Goal: Find specific page/section: Find specific page/section

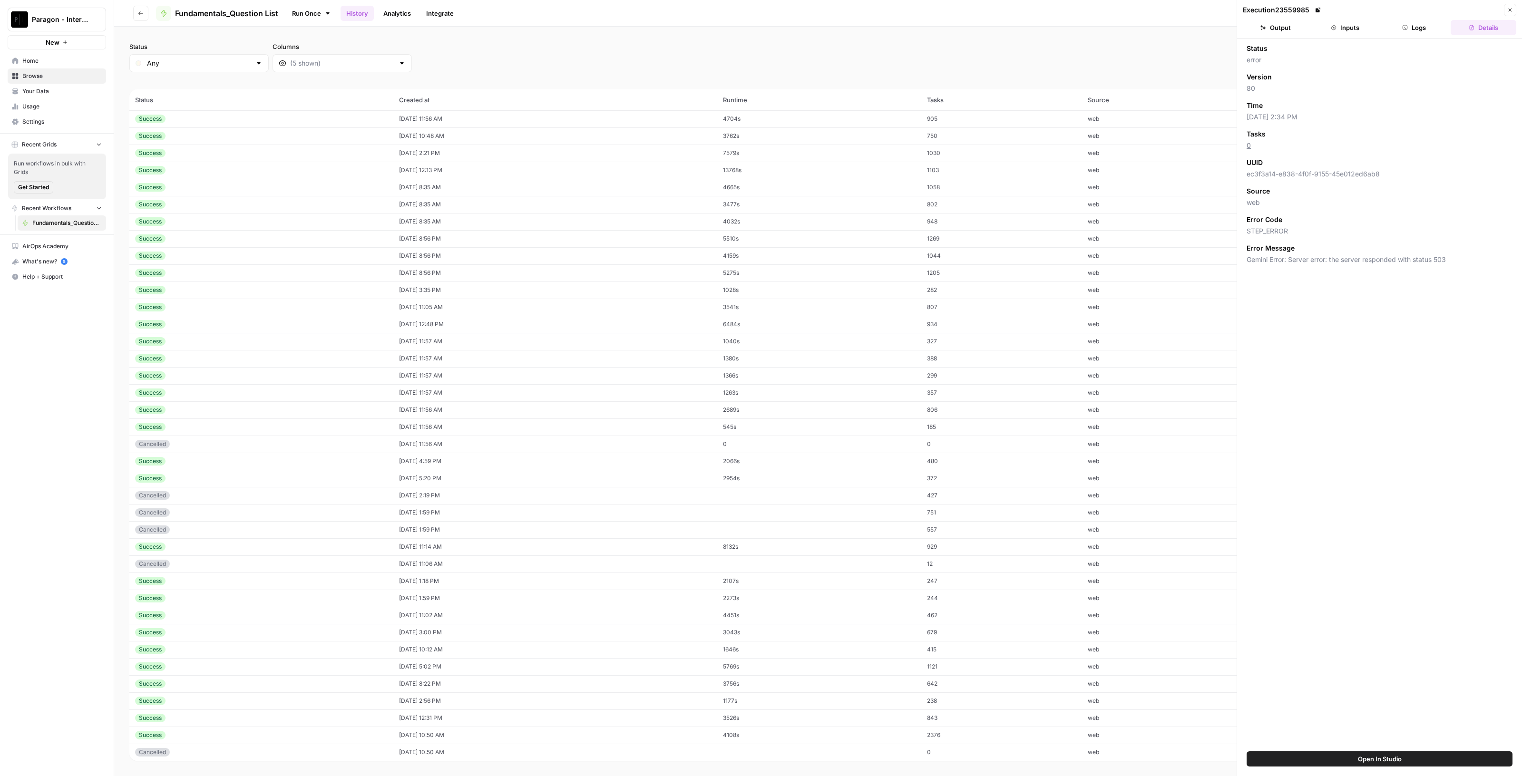
click at [47, 75] on span "Browse" at bounding box center [61, 76] width 79 height 9
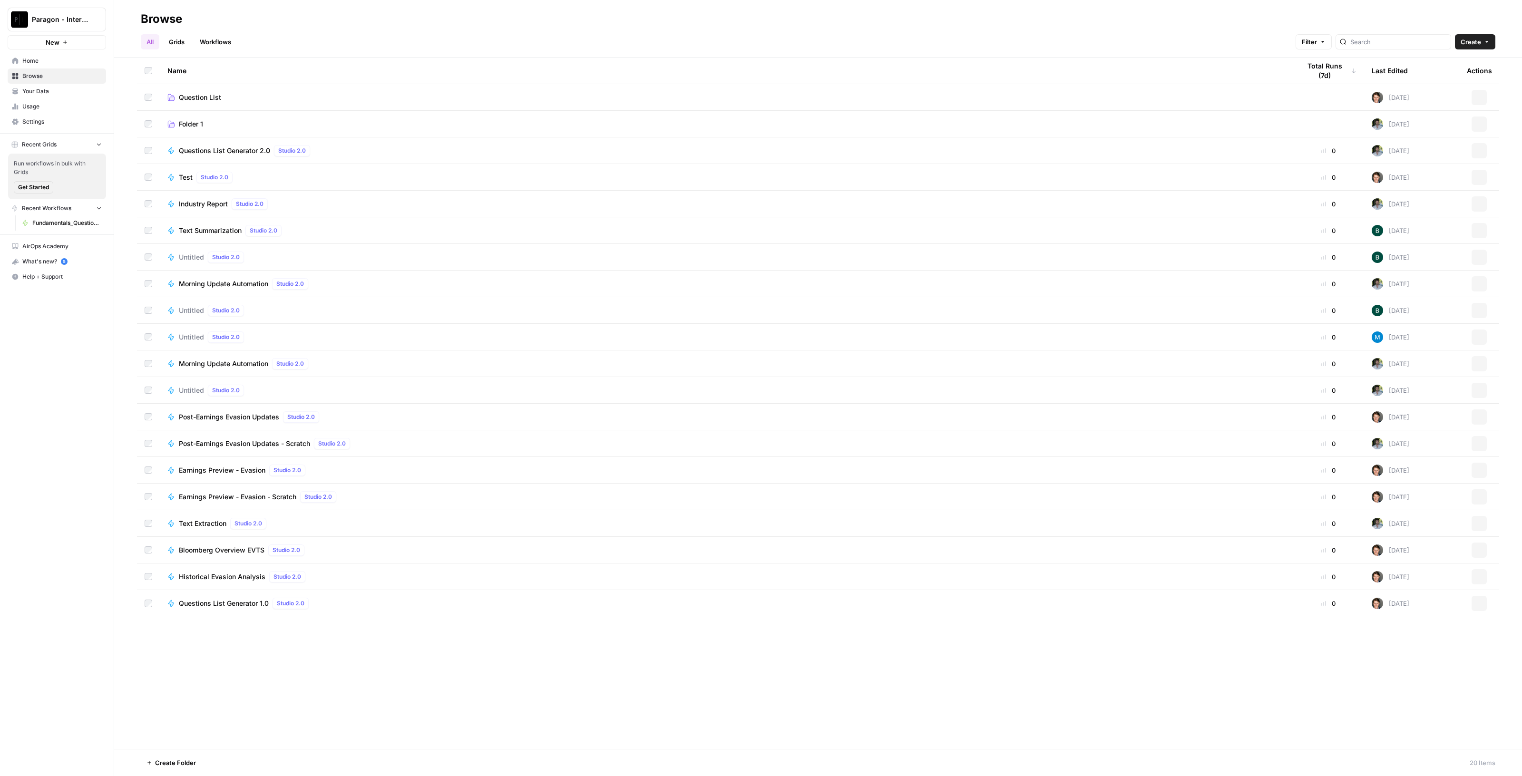
click at [304, 96] on link "Question List" at bounding box center [726, 98] width 1118 height 10
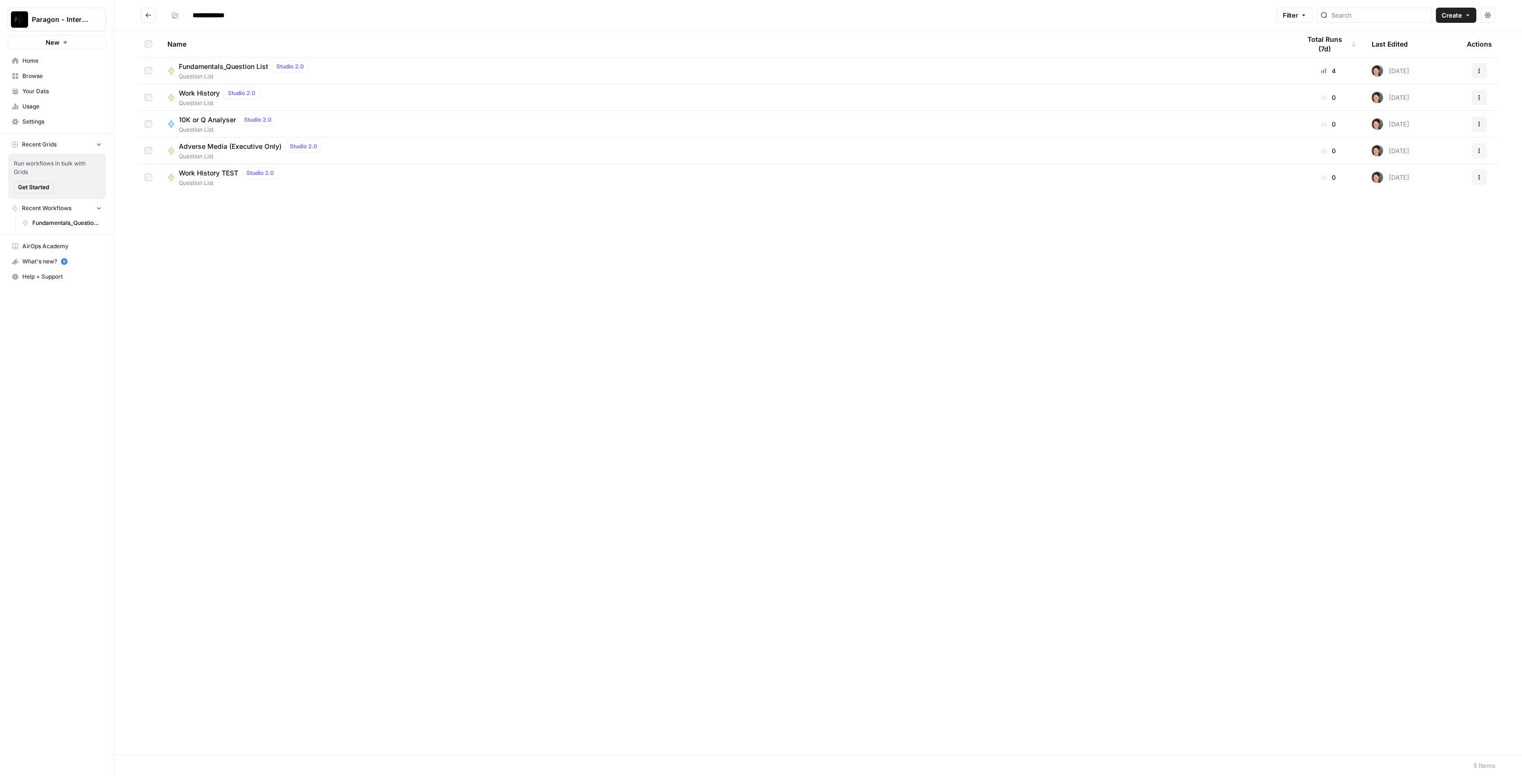
click at [276, 77] on span "Question List" at bounding box center [245, 76] width 133 height 9
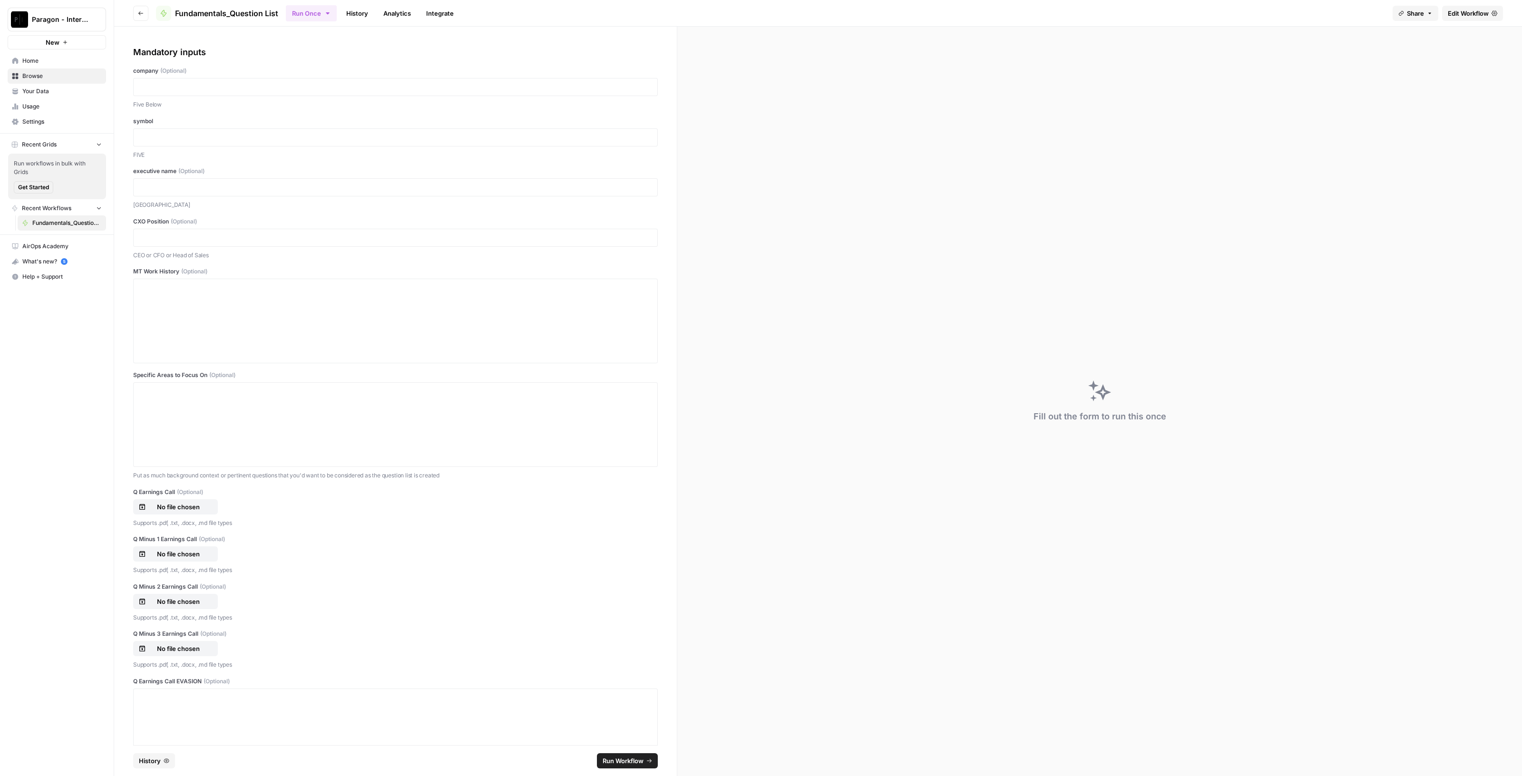
click at [164, 765] on button "History" at bounding box center [154, 760] width 42 height 15
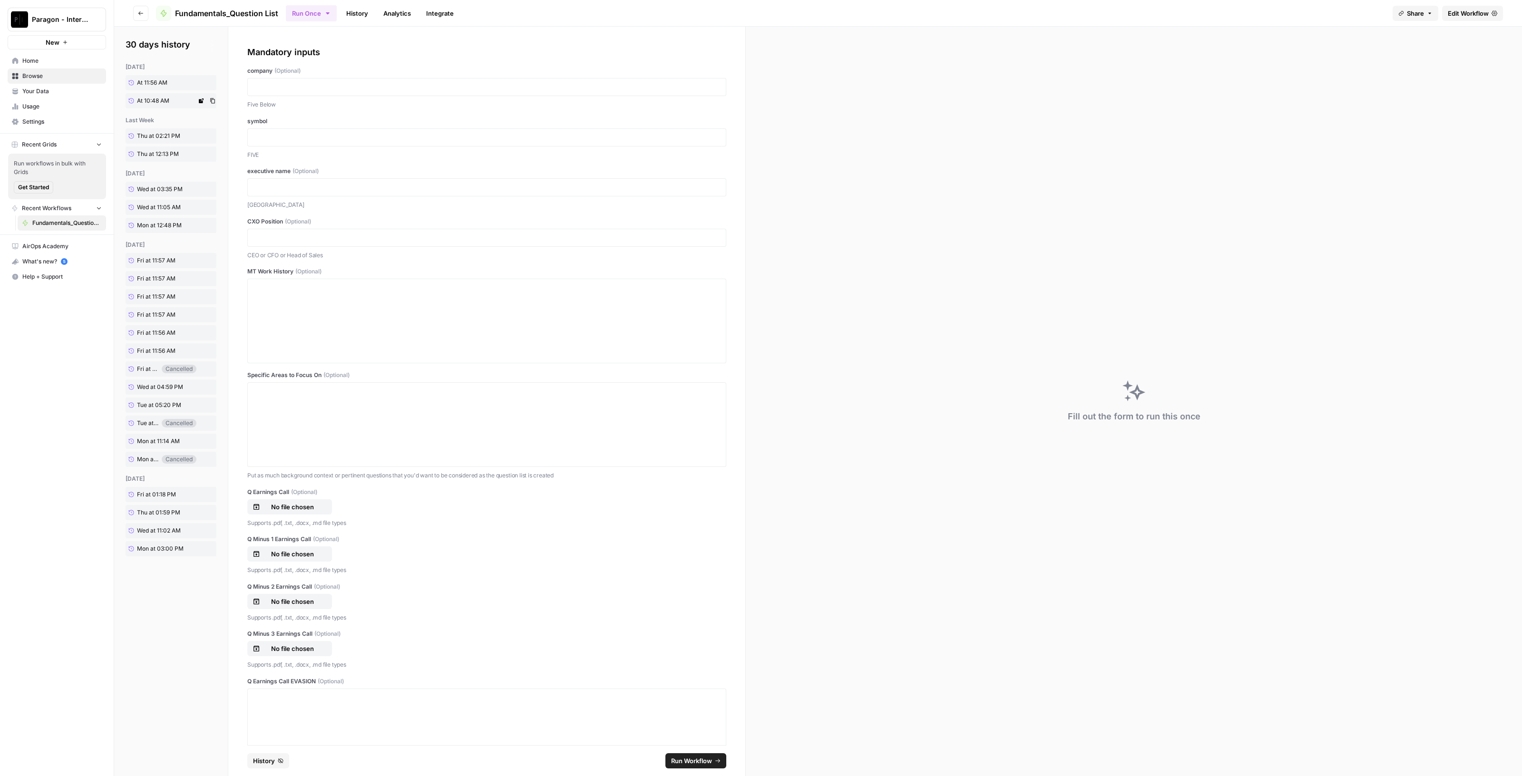
click at [153, 99] on span "At 10:48 AM" at bounding box center [153, 101] width 32 height 9
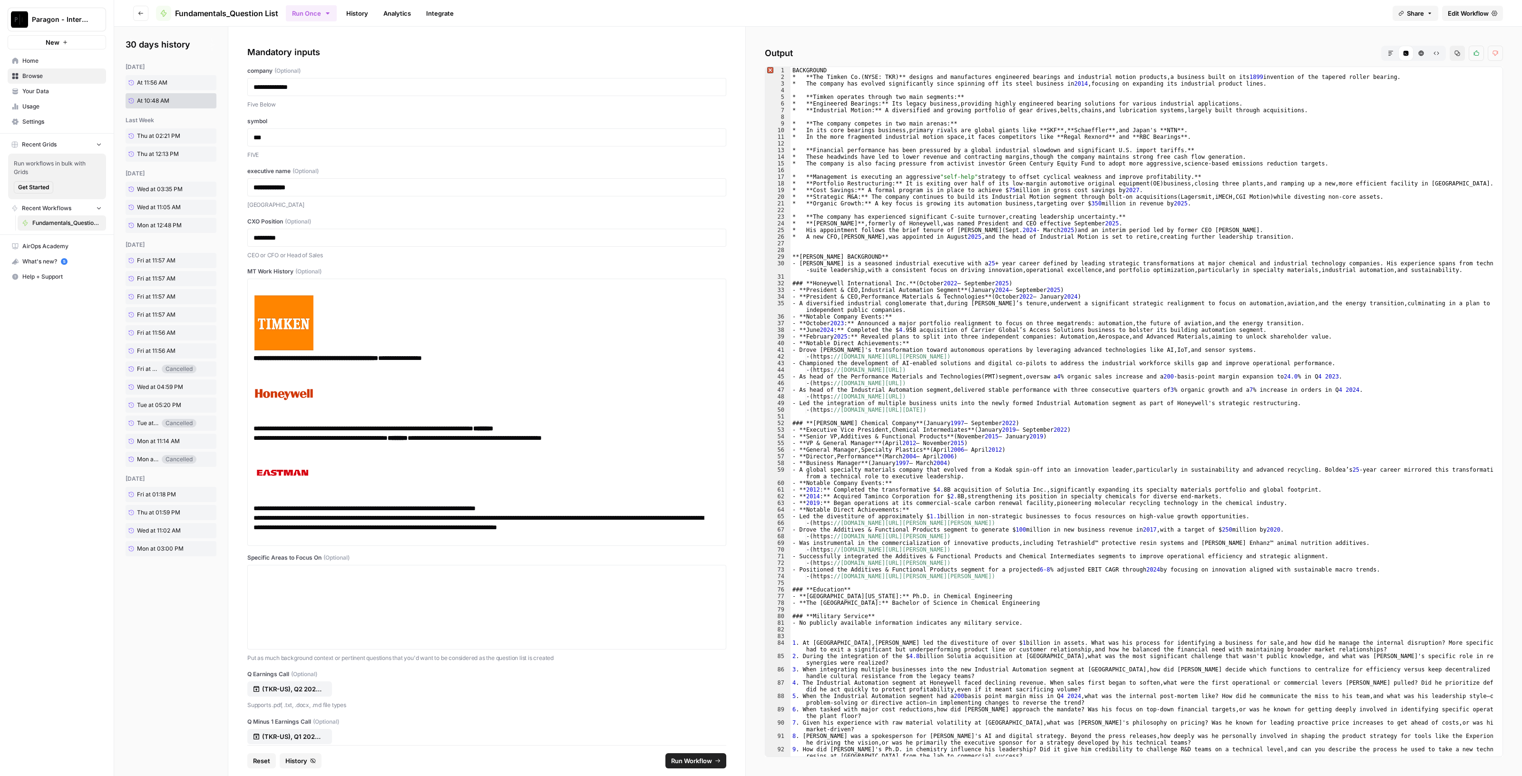
click at [759, 53] on icon "button" at bounding box center [1391, 53] width 6 height 6
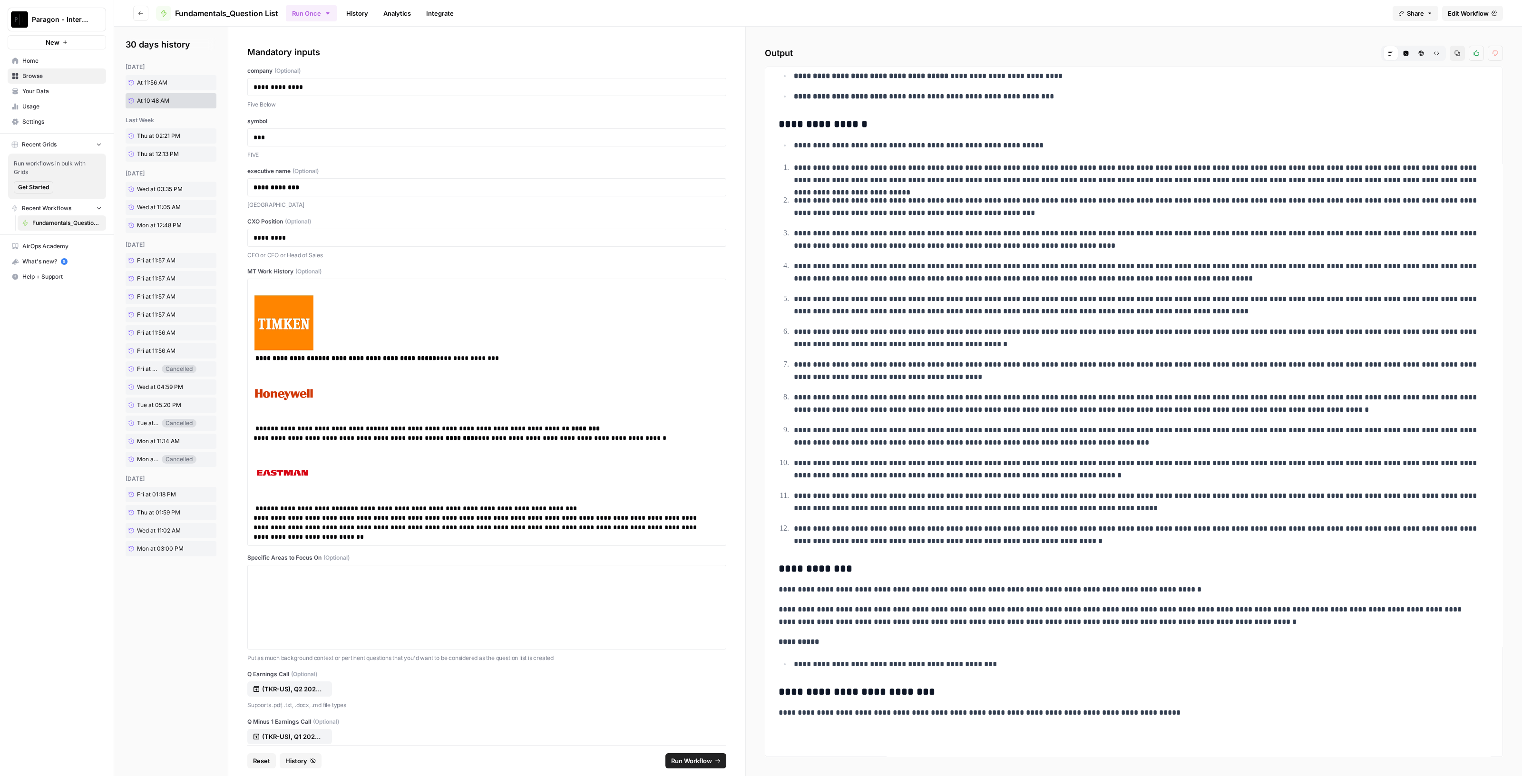
scroll to position [1723, 0]
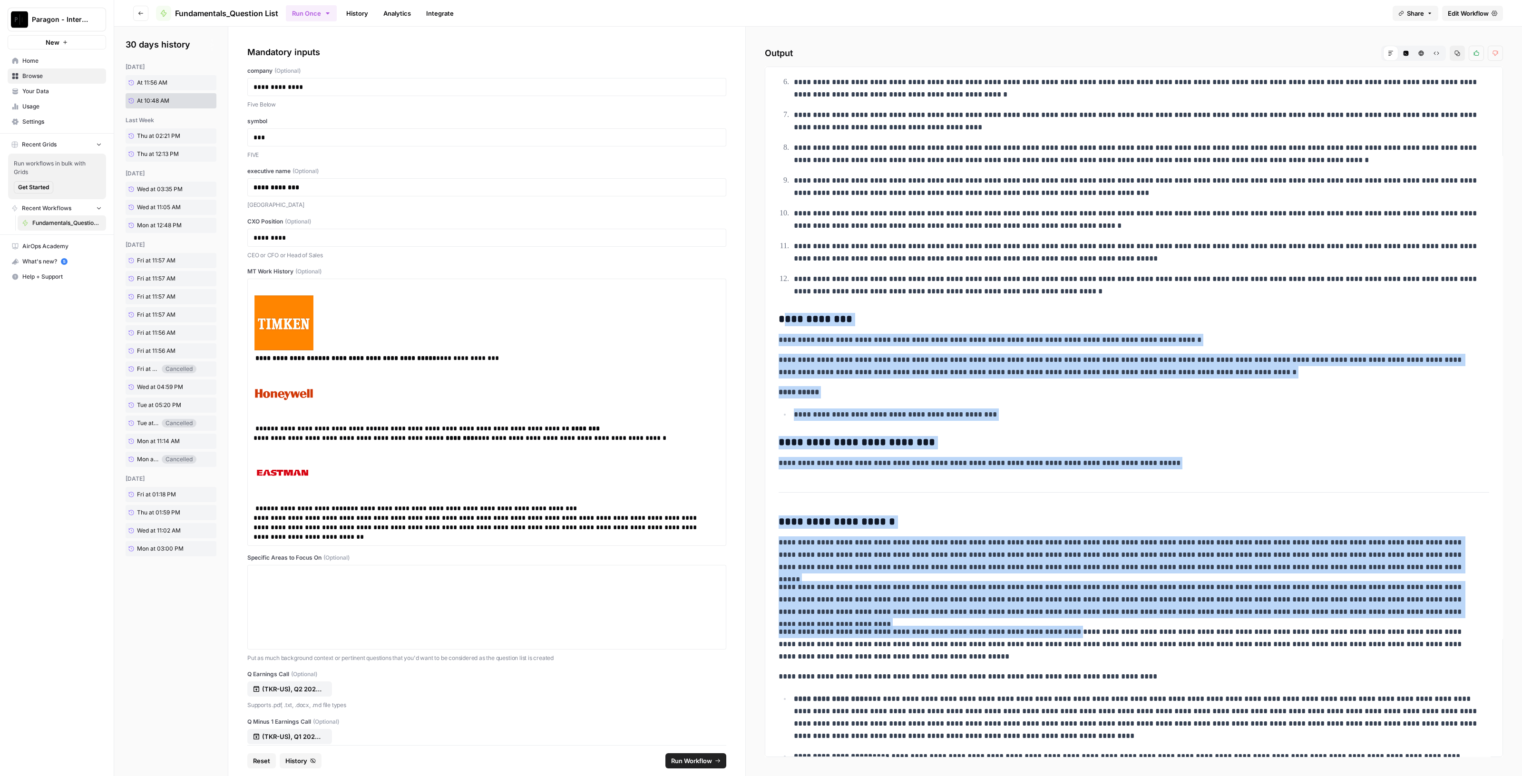
drag, startPoint x: 782, startPoint y: 311, endPoint x: 1066, endPoint y: 612, distance: 413.8
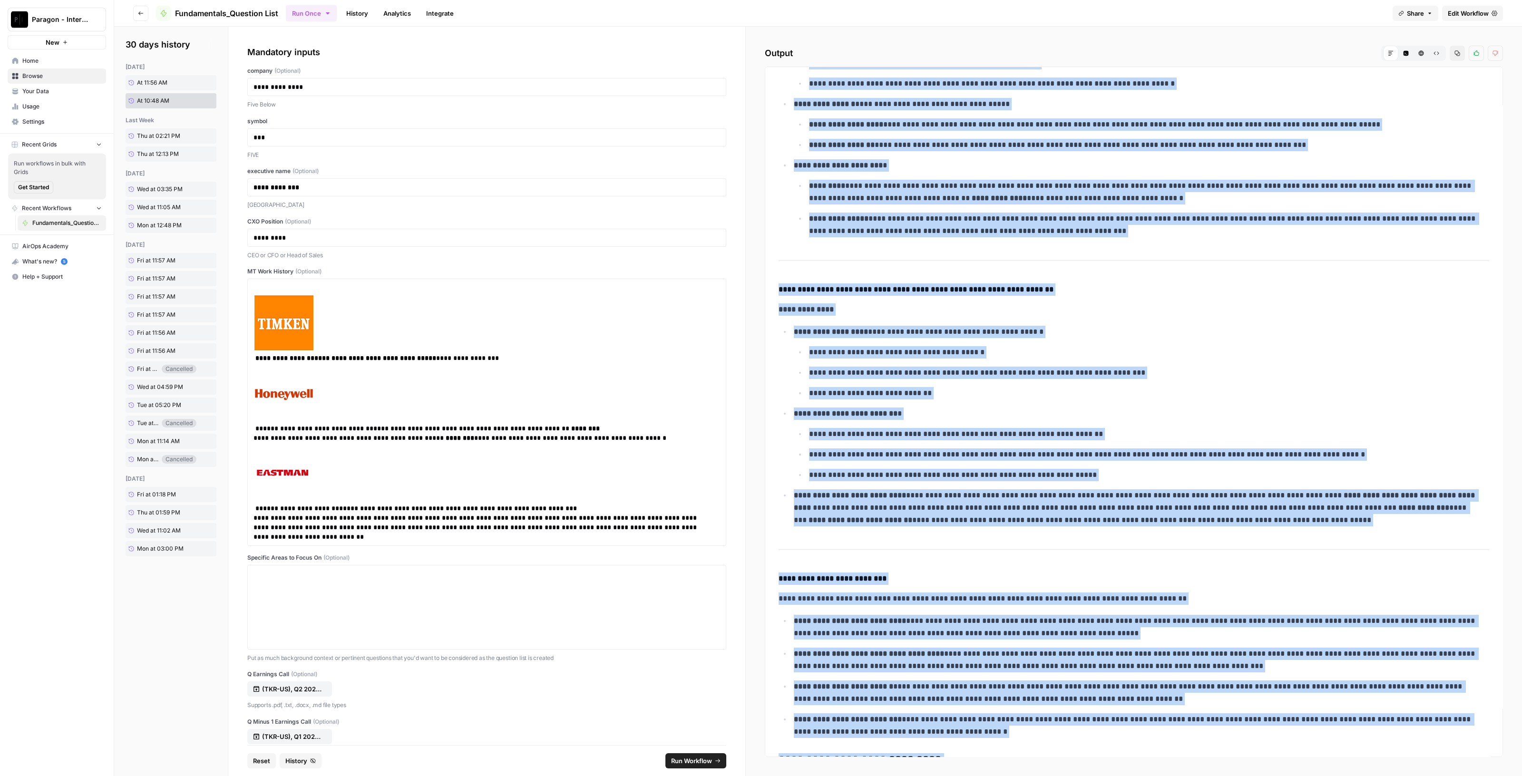
scroll to position [7752, 0]
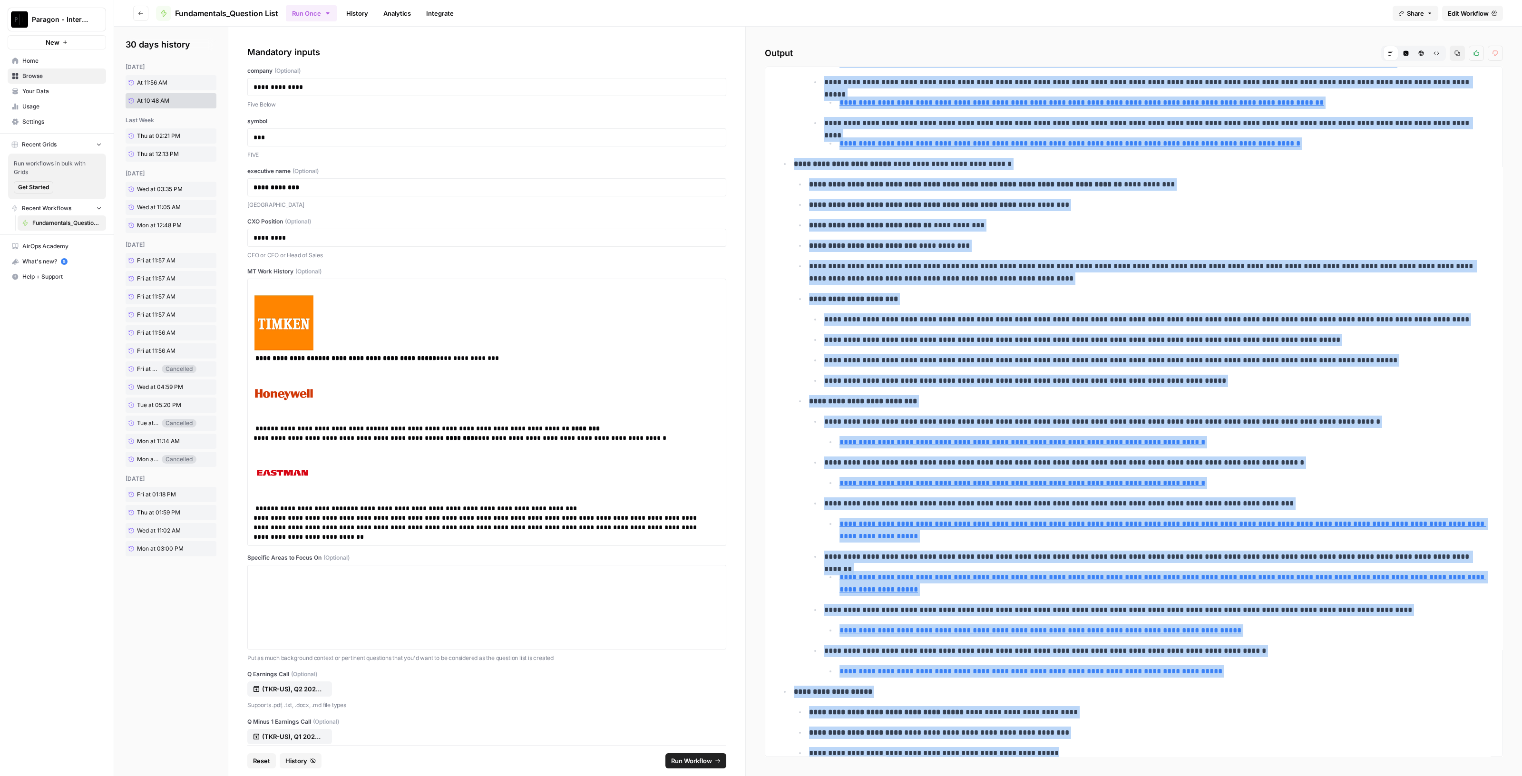
drag, startPoint x: 778, startPoint y: 310, endPoint x: 1096, endPoint y: 738, distance: 533.3
copy div "**********"
